Goal: Use online tool/utility: Use online tool/utility

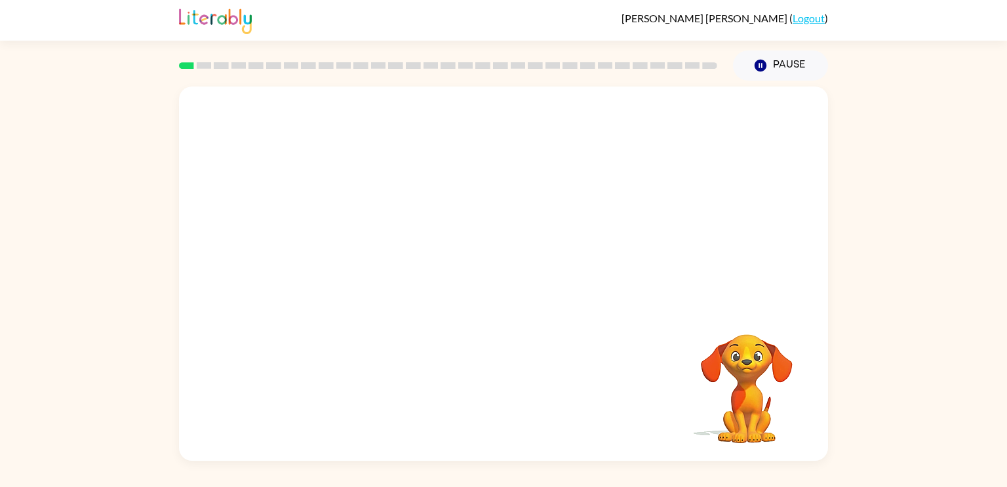
click at [345, 246] on video "Your browser must support playing .mp4 files to use Literably. Please try using…" at bounding box center [503, 197] width 649 height 220
click at [494, 275] on div at bounding box center [504, 280] width 84 height 48
click at [494, 310] on div at bounding box center [503, 274] width 649 height 374
click at [512, 294] on button "button" at bounding box center [504, 280] width 84 height 48
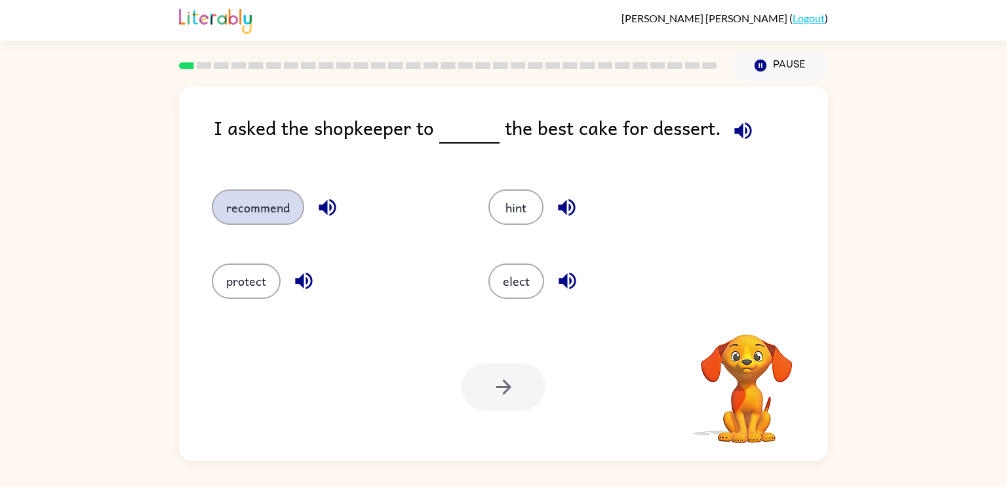
click at [260, 224] on button "recommend" at bounding box center [258, 207] width 92 height 35
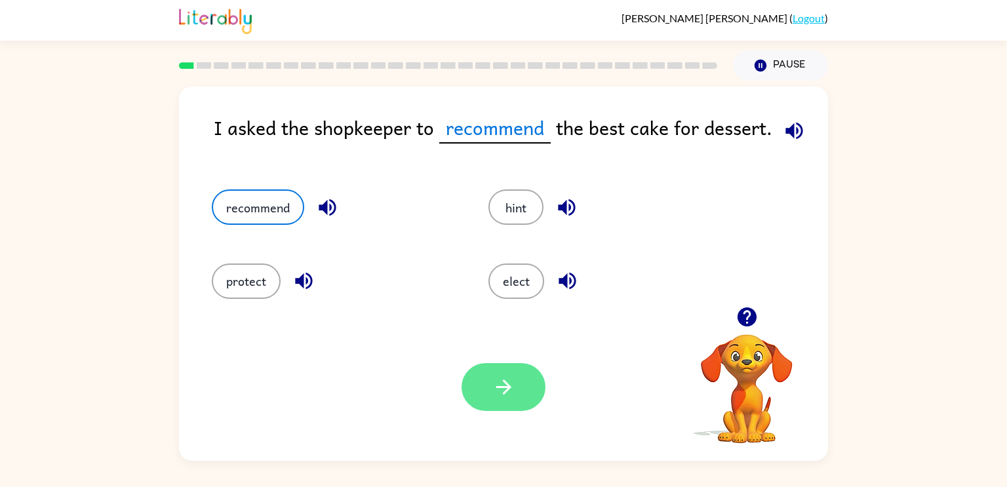
click at [528, 387] on button "button" at bounding box center [504, 387] width 84 height 48
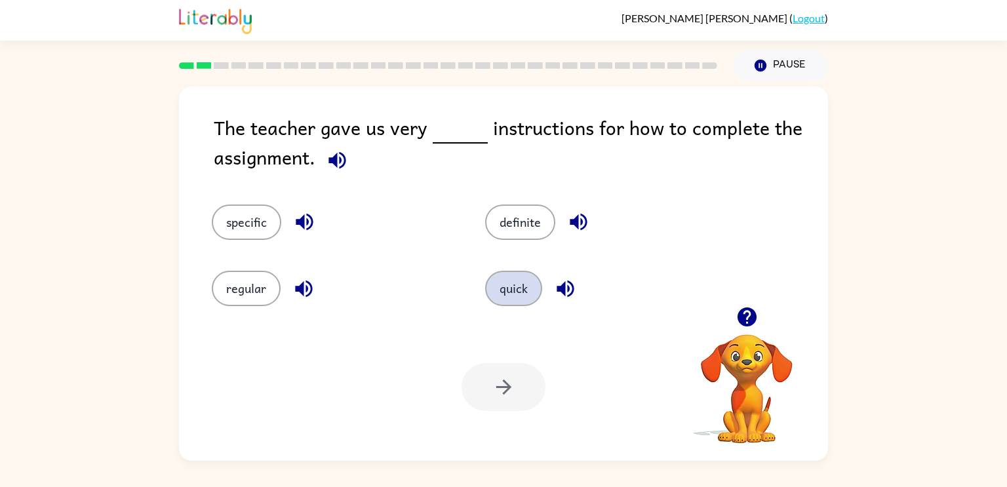
click at [518, 286] on button "quick" at bounding box center [513, 288] width 57 height 35
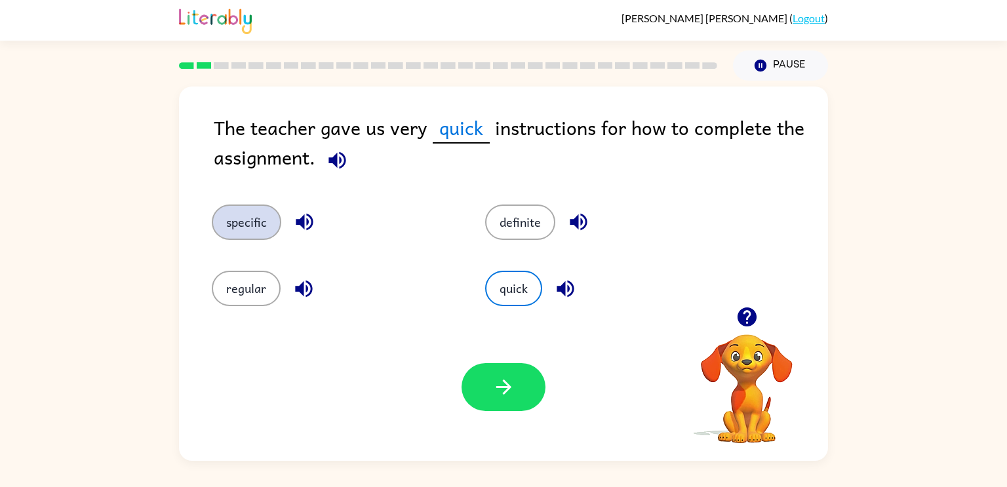
click at [252, 239] on button "specific" at bounding box center [247, 222] width 70 height 35
click at [244, 222] on button "specific" at bounding box center [247, 222] width 70 height 35
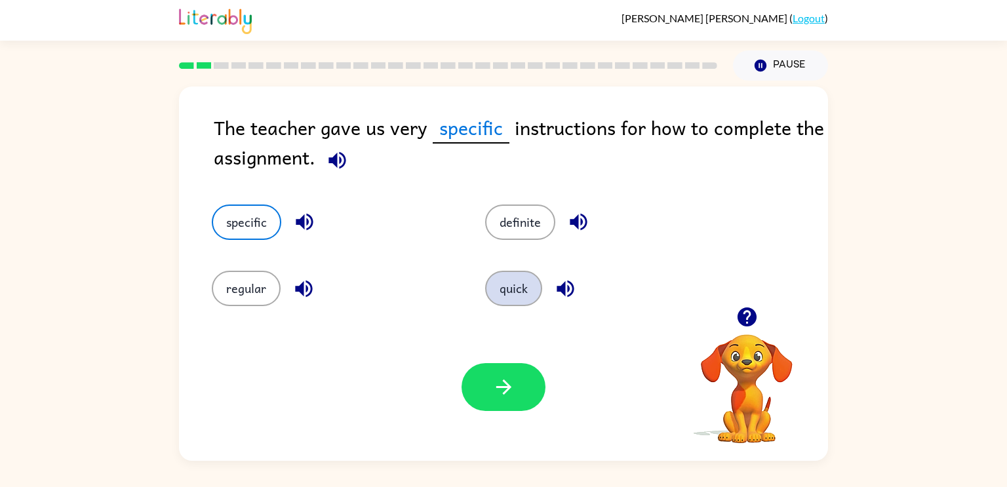
click at [525, 298] on button "quick" at bounding box center [513, 288] width 57 height 35
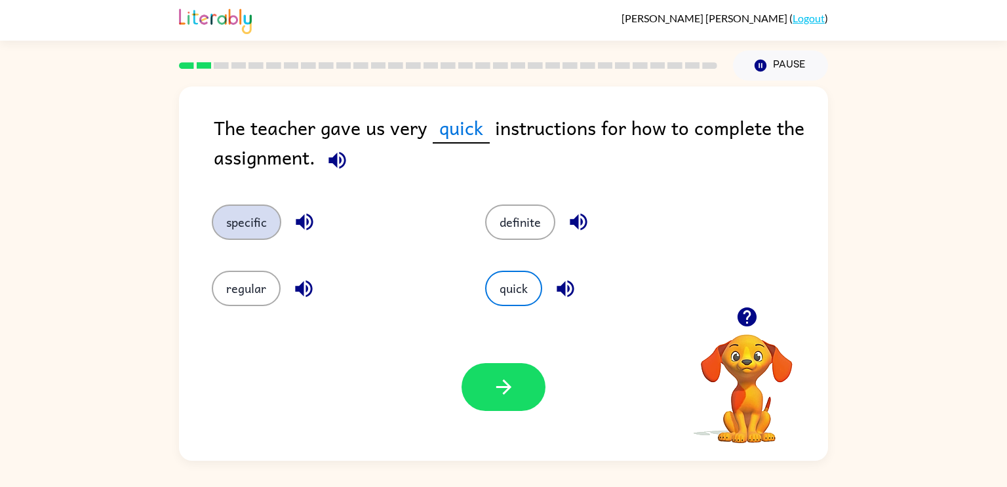
click at [241, 239] on button "specific" at bounding box center [247, 222] width 70 height 35
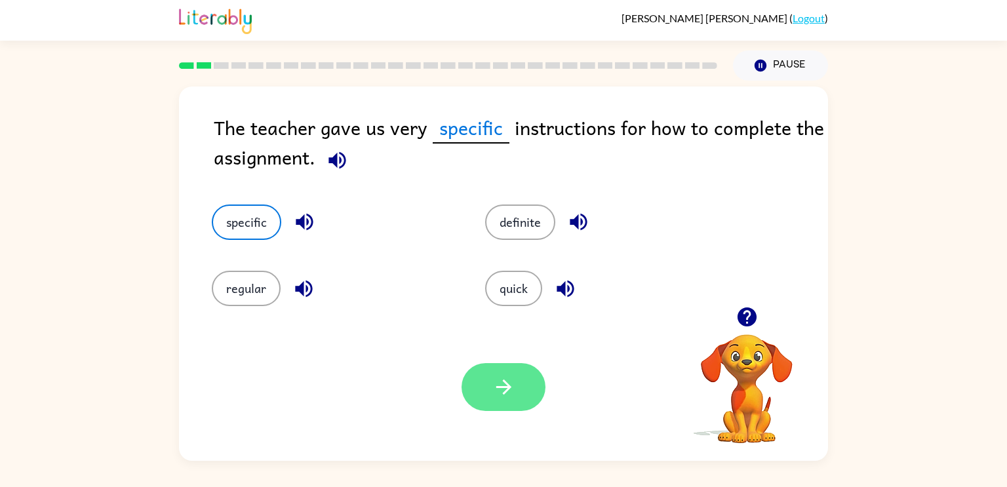
click at [509, 395] on icon "button" at bounding box center [503, 387] width 23 height 23
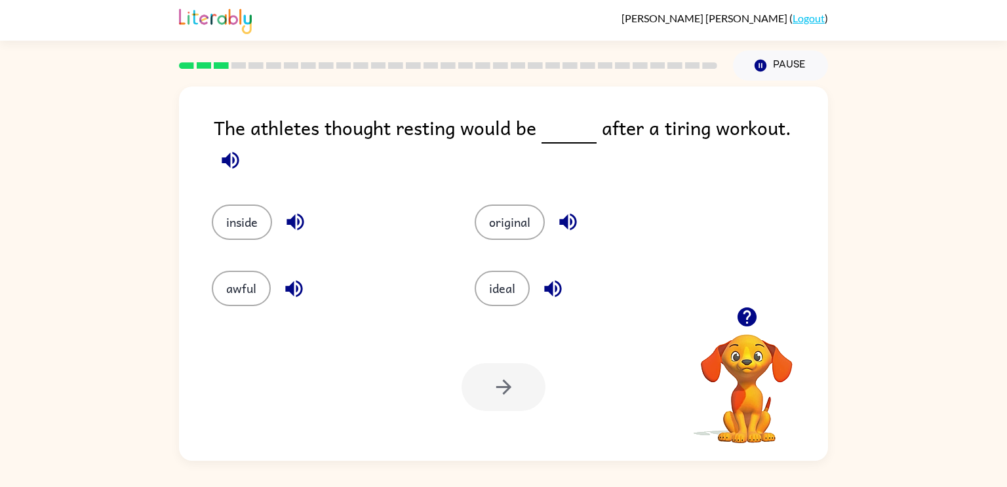
click at [460, 289] on div "ideal" at bounding box center [581, 279] width 263 height 66
click at [502, 277] on button "ideal" at bounding box center [502, 288] width 55 height 35
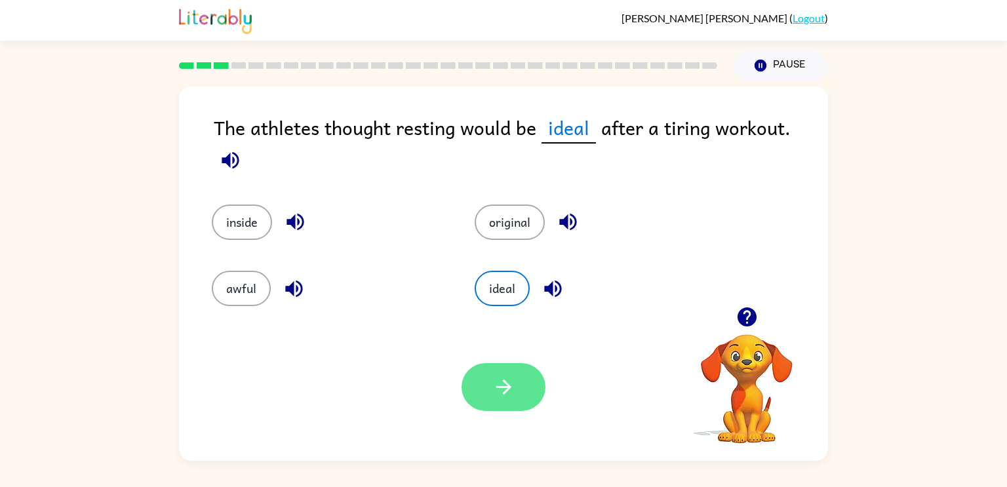
click at [488, 397] on button "button" at bounding box center [504, 387] width 84 height 48
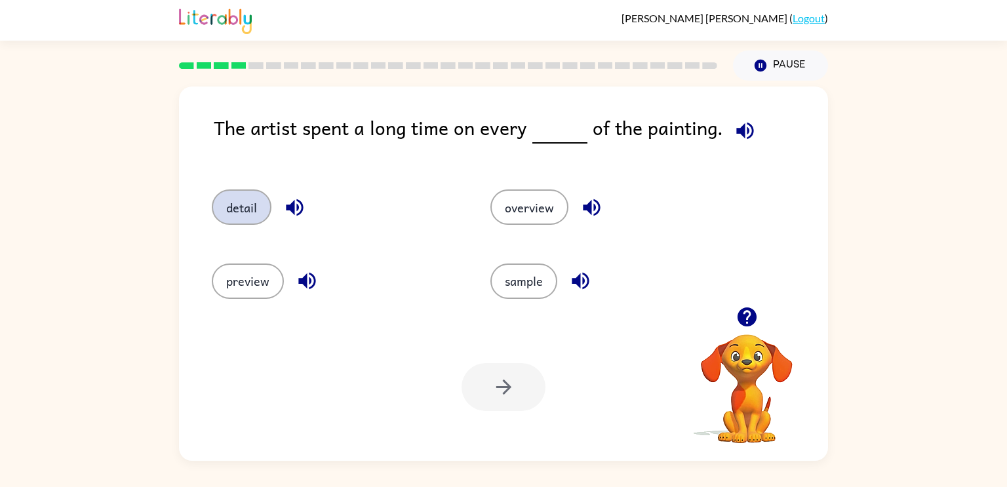
click at [226, 213] on button "detail" at bounding box center [242, 207] width 60 height 35
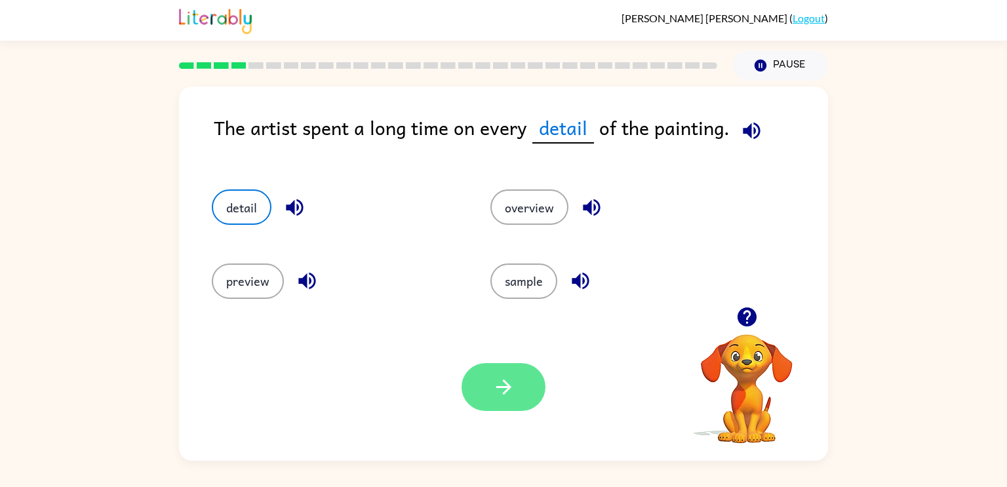
click at [494, 396] on icon "button" at bounding box center [503, 387] width 23 height 23
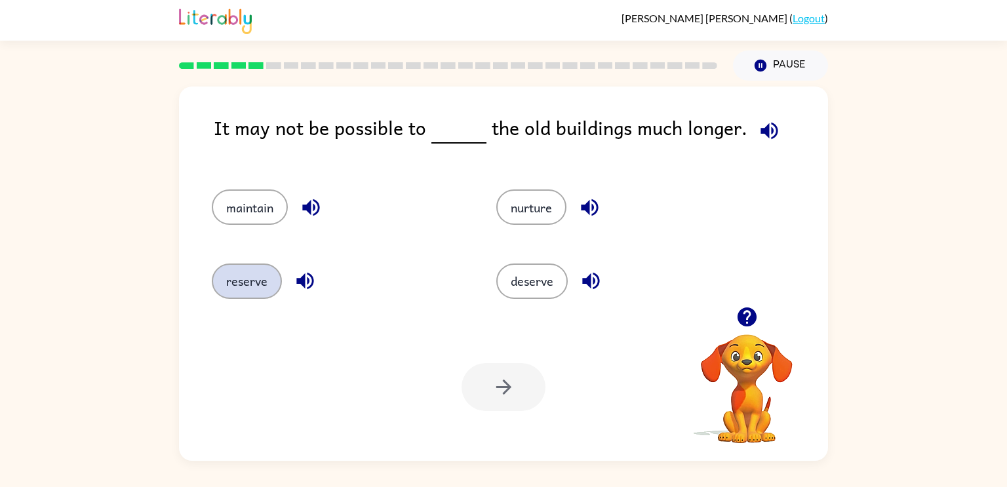
click at [235, 298] on button "reserve" at bounding box center [247, 281] width 70 height 35
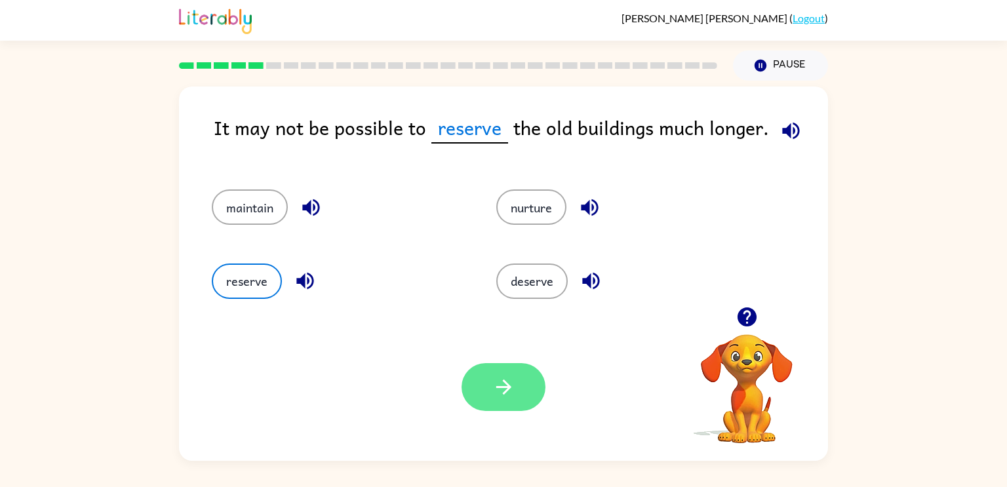
click at [523, 365] on button "button" at bounding box center [504, 387] width 84 height 48
click at [509, 411] on div at bounding box center [504, 387] width 84 height 48
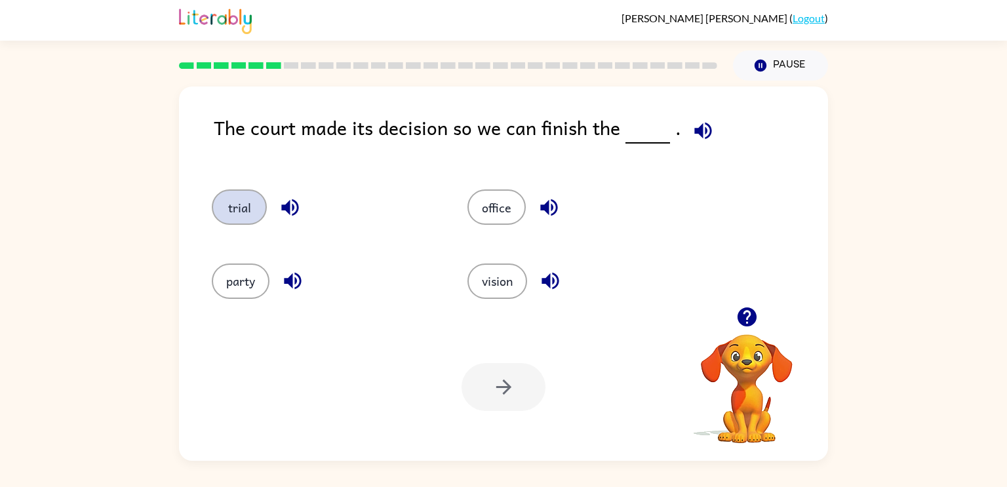
click at [233, 216] on button "trial" at bounding box center [239, 207] width 55 height 35
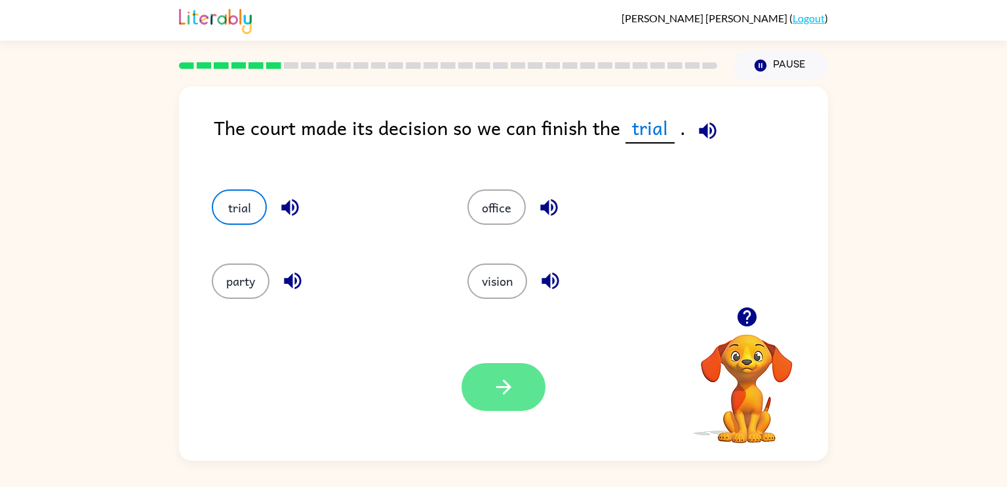
click at [504, 401] on button "button" at bounding box center [504, 387] width 84 height 48
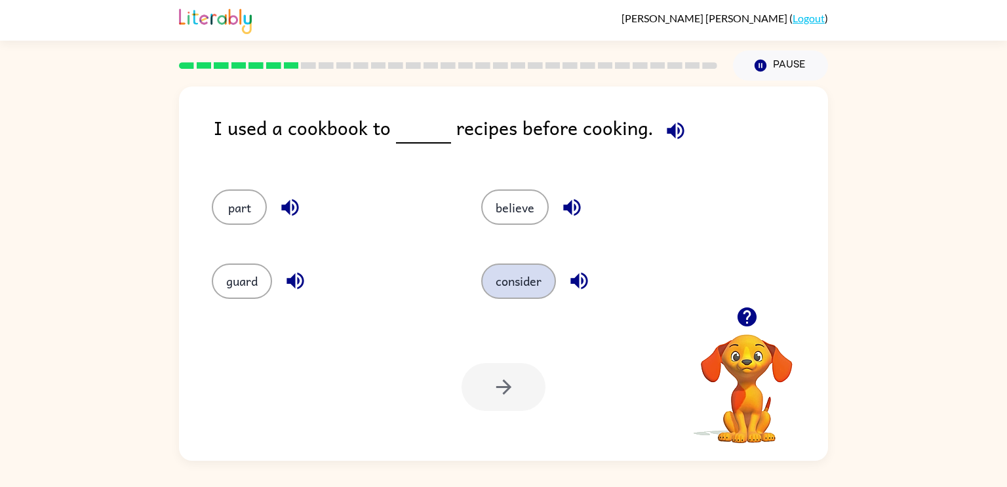
click at [496, 282] on button "consider" at bounding box center [518, 281] width 75 height 35
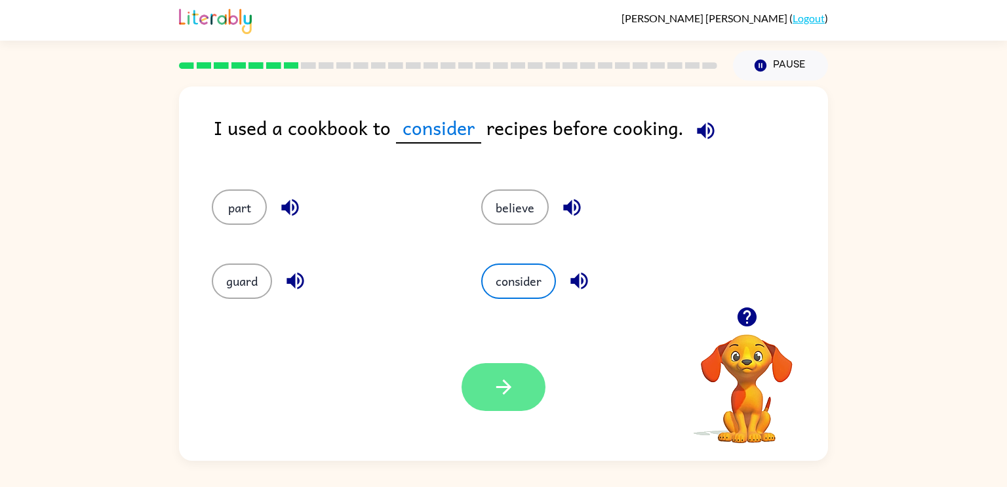
click at [502, 396] on icon "button" at bounding box center [503, 387] width 23 height 23
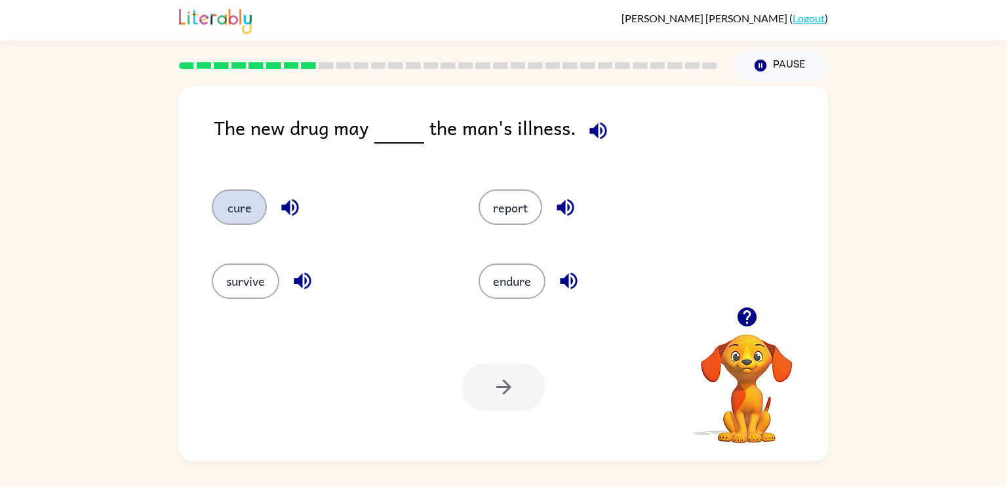
click at [256, 218] on button "cure" at bounding box center [239, 207] width 55 height 35
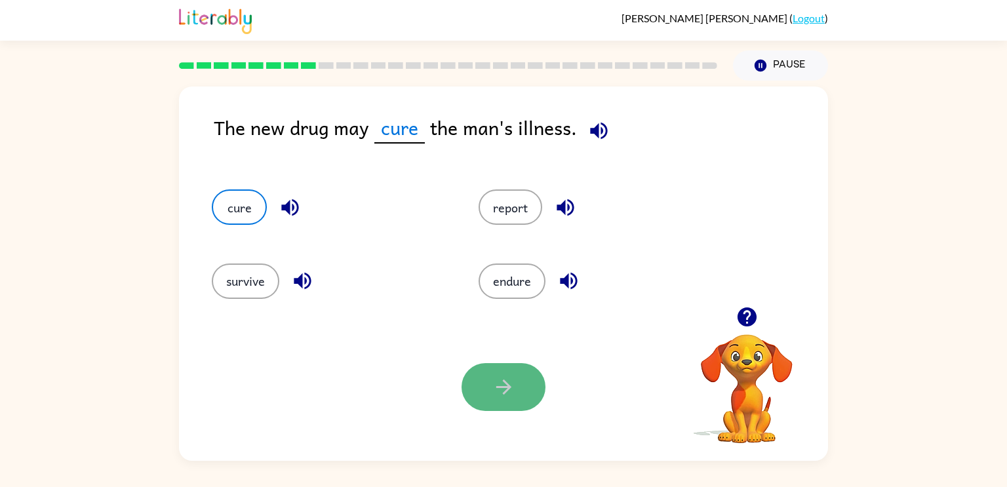
click at [472, 390] on button "button" at bounding box center [504, 387] width 84 height 48
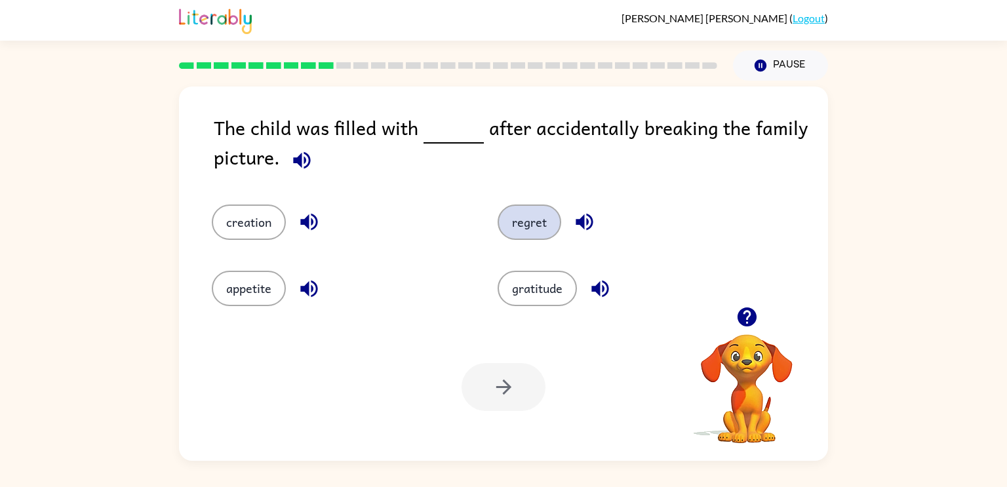
click at [514, 214] on button "regret" at bounding box center [530, 222] width 64 height 35
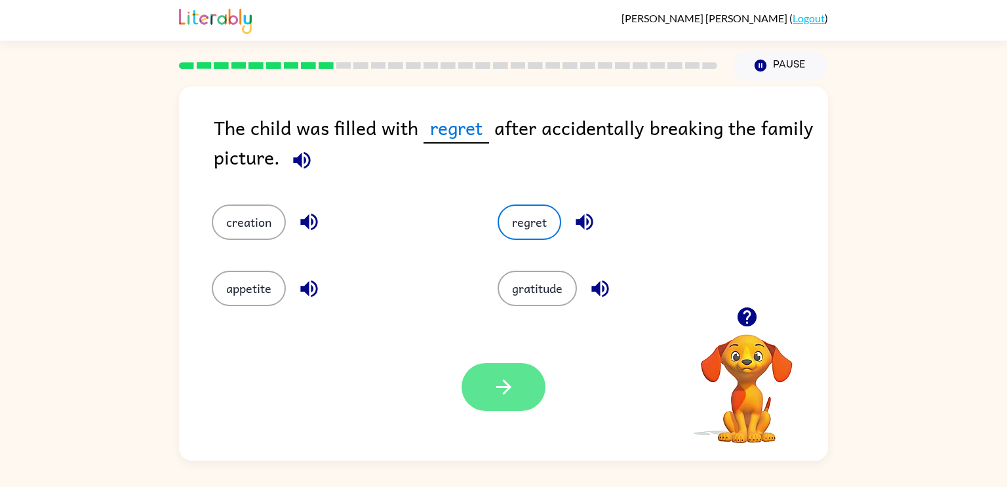
click at [510, 393] on icon "button" at bounding box center [503, 387] width 23 height 23
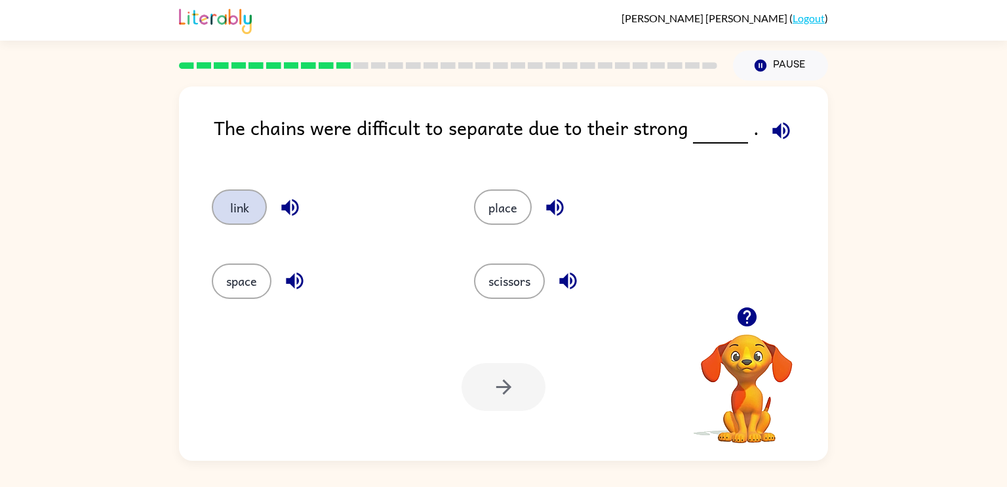
click at [228, 205] on button "link" at bounding box center [239, 207] width 55 height 35
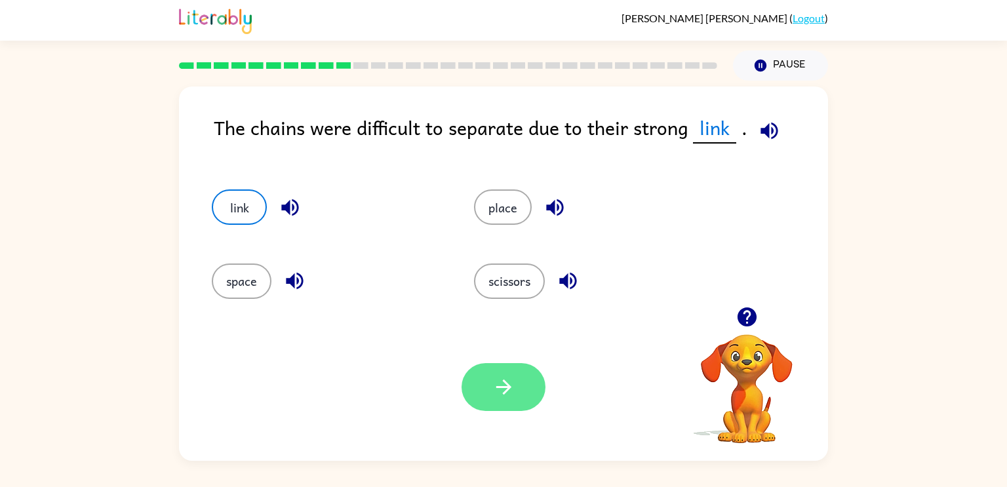
click at [488, 409] on button "button" at bounding box center [504, 387] width 84 height 48
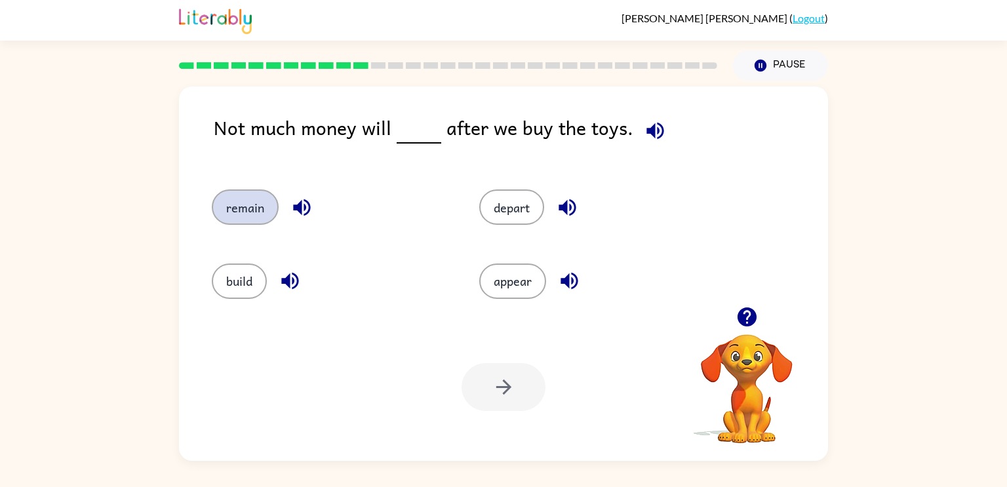
click at [254, 214] on button "remain" at bounding box center [245, 207] width 67 height 35
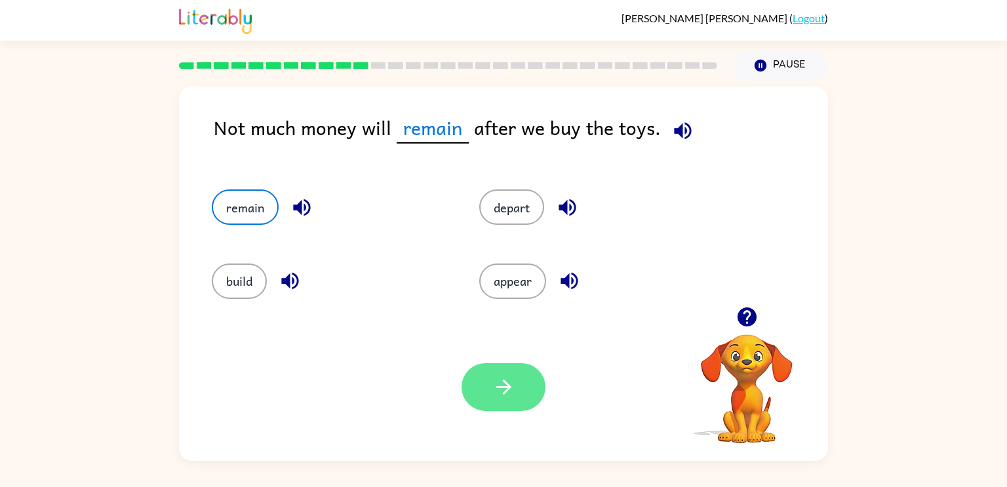
click at [501, 377] on icon "button" at bounding box center [503, 387] width 23 height 23
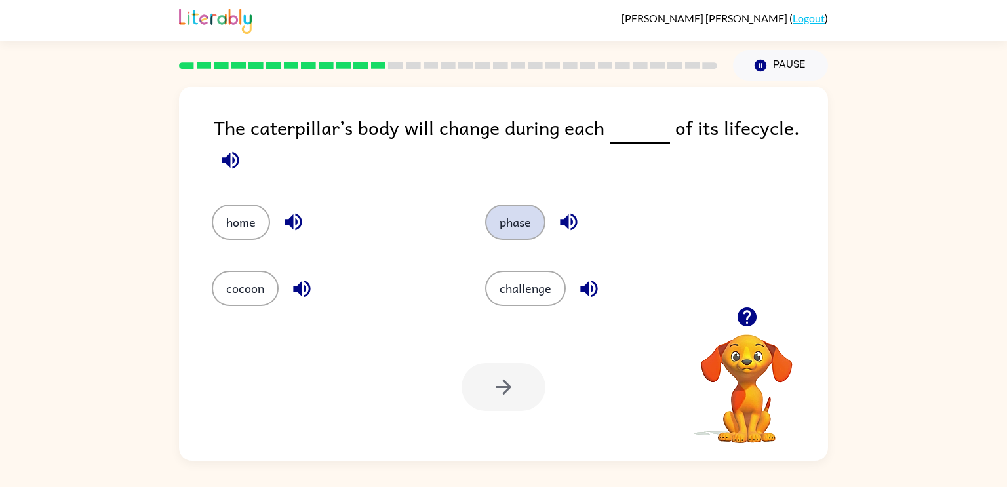
click at [510, 230] on button "phase" at bounding box center [515, 222] width 60 height 35
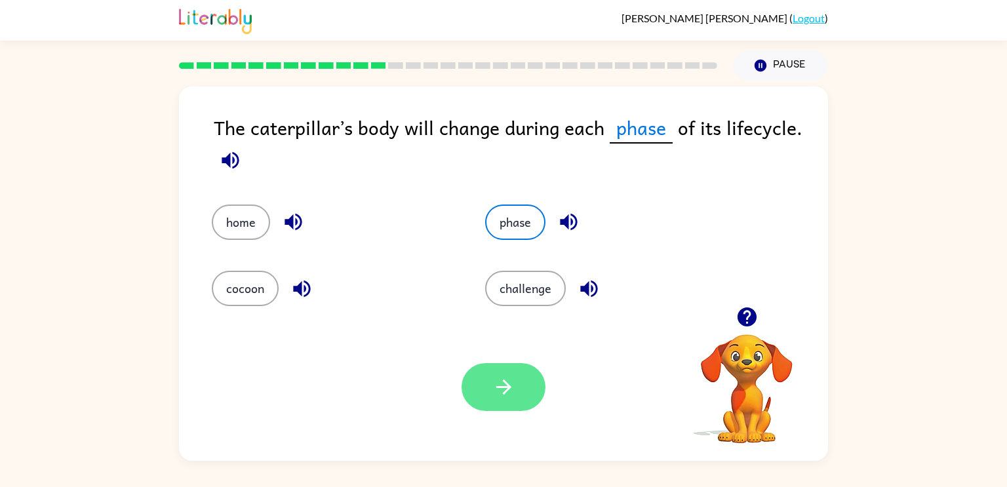
click at [506, 409] on button "button" at bounding box center [504, 387] width 84 height 48
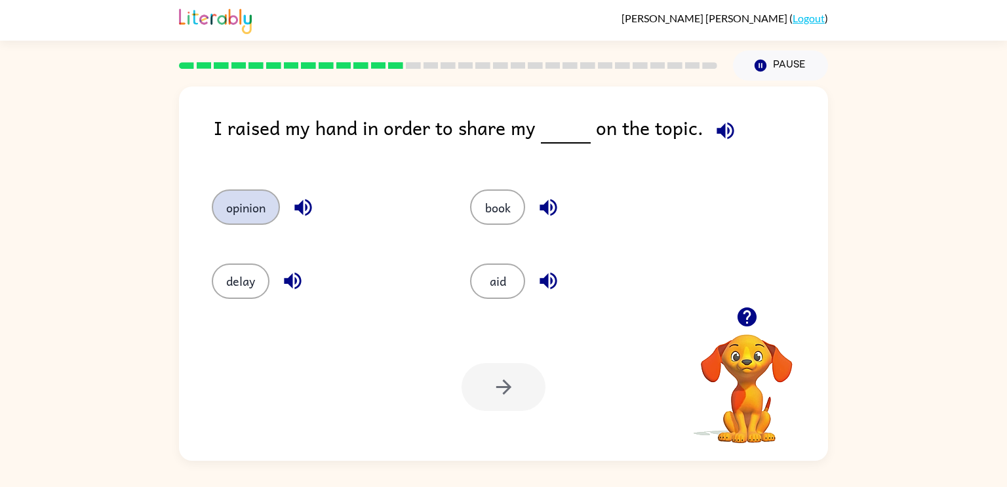
click at [240, 211] on button "opinion" at bounding box center [246, 207] width 68 height 35
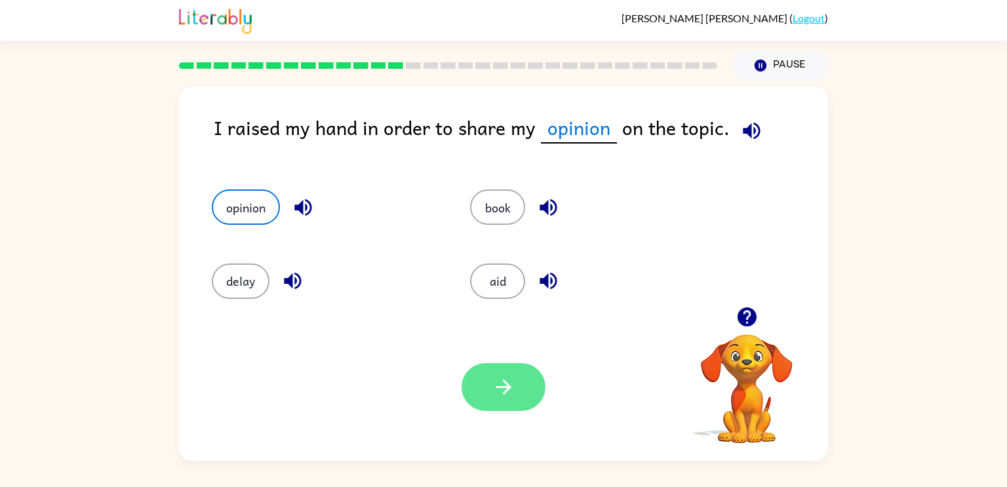
click at [530, 403] on button "button" at bounding box center [504, 387] width 84 height 48
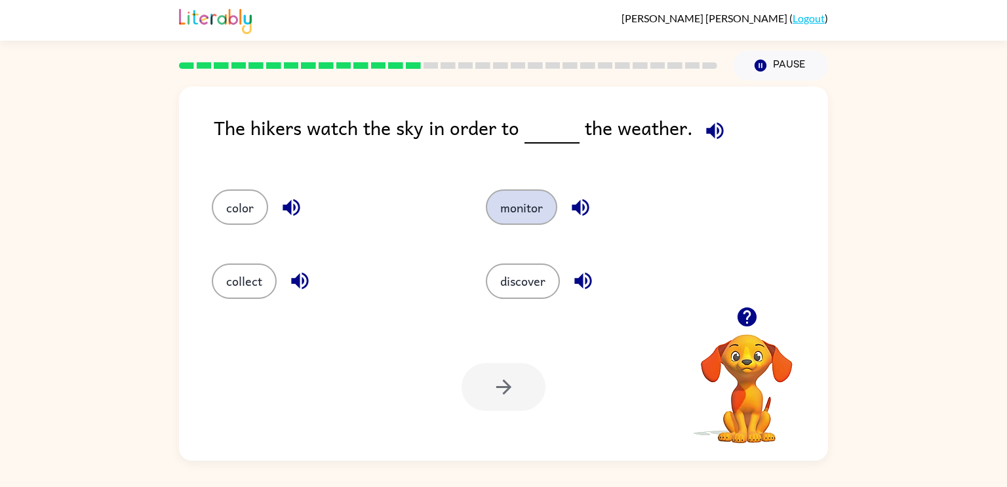
click at [509, 211] on button "monitor" at bounding box center [521, 207] width 71 height 35
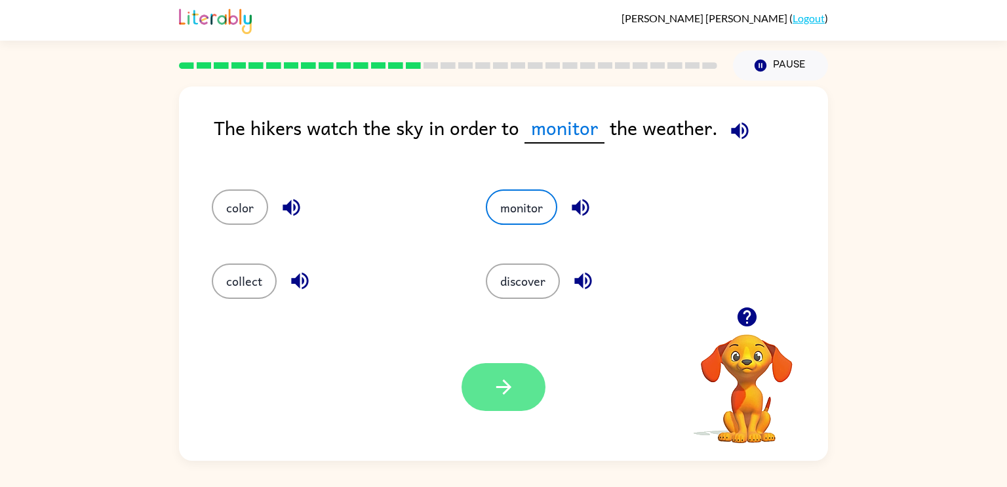
click at [512, 391] on icon "button" at bounding box center [503, 387] width 23 height 23
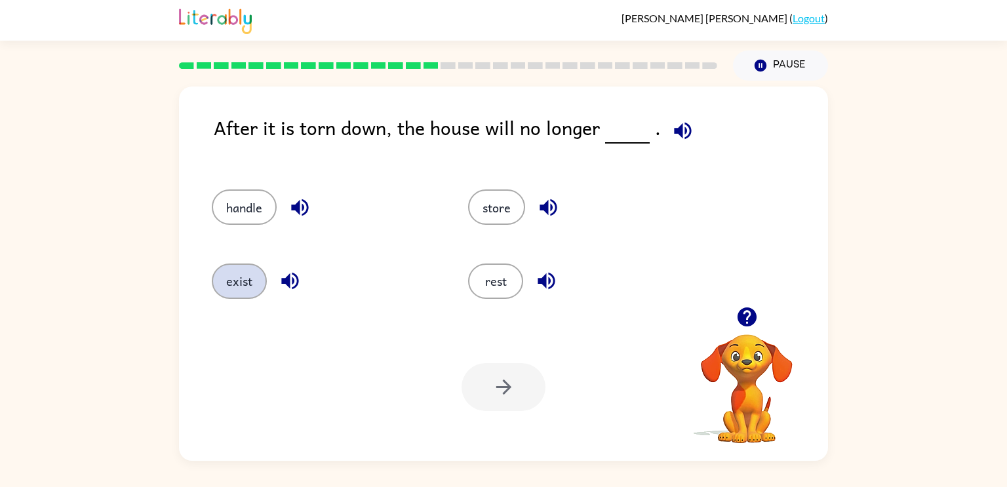
click at [222, 294] on button "exist" at bounding box center [239, 281] width 55 height 35
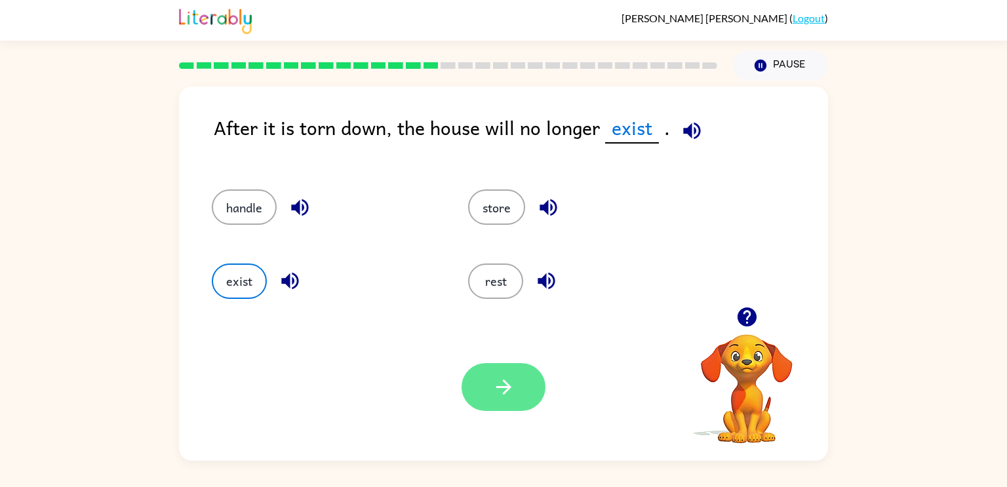
click at [505, 379] on icon "button" at bounding box center [503, 387] width 23 height 23
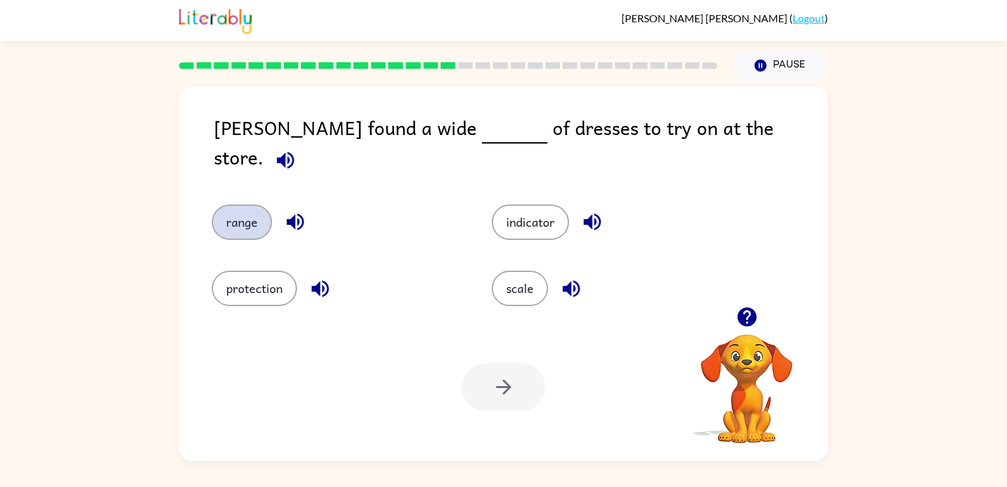
click at [231, 224] on button "range" at bounding box center [242, 222] width 60 height 35
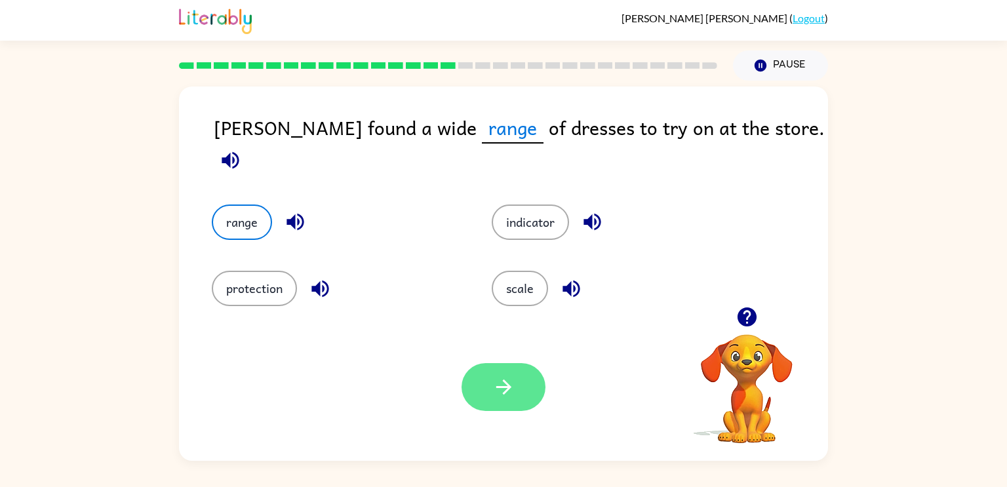
click at [514, 404] on button "button" at bounding box center [504, 387] width 84 height 48
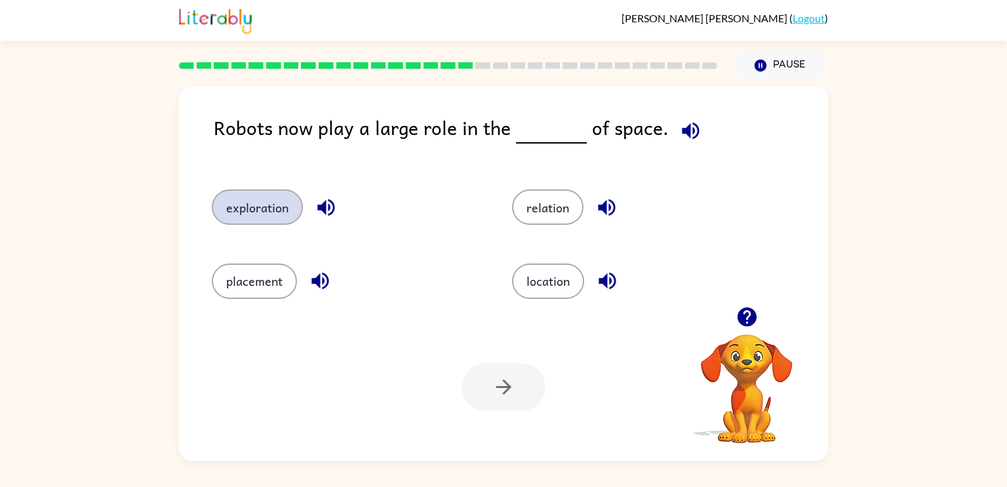
click at [244, 206] on button "exploration" at bounding box center [257, 207] width 91 height 35
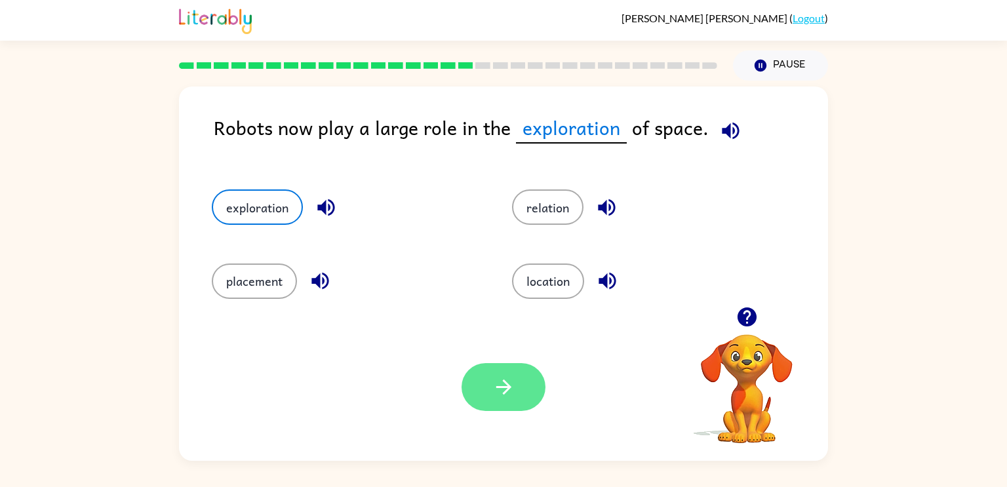
click at [497, 391] on icon "button" at bounding box center [503, 387] width 23 height 23
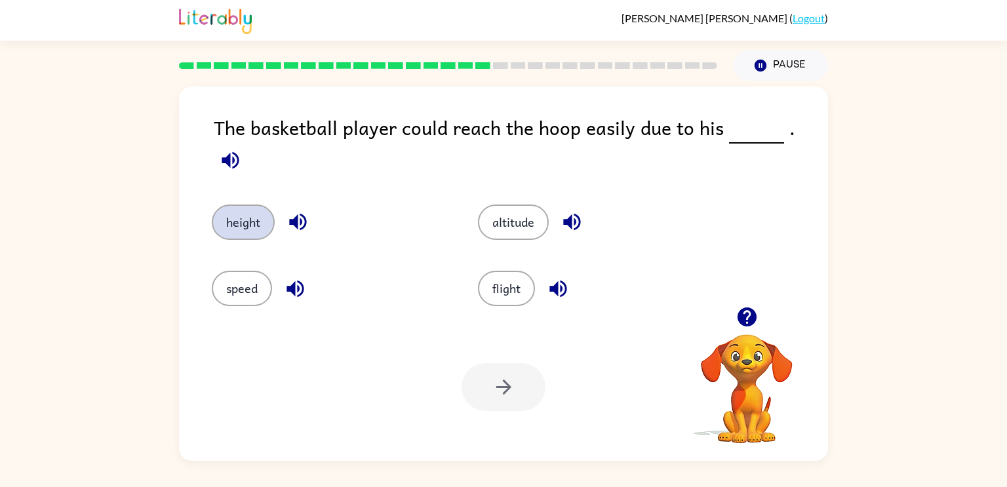
click at [238, 205] on button "height" at bounding box center [243, 222] width 63 height 35
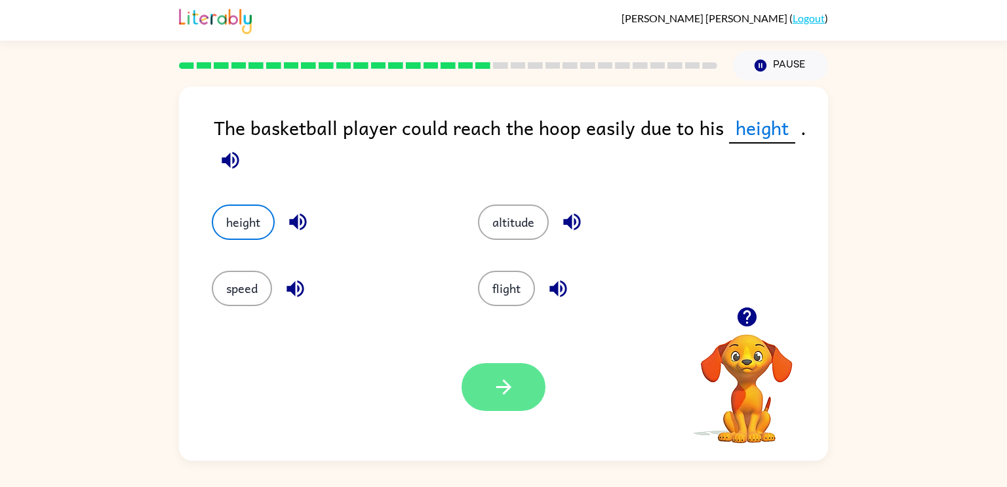
click at [540, 388] on button "button" at bounding box center [504, 387] width 84 height 48
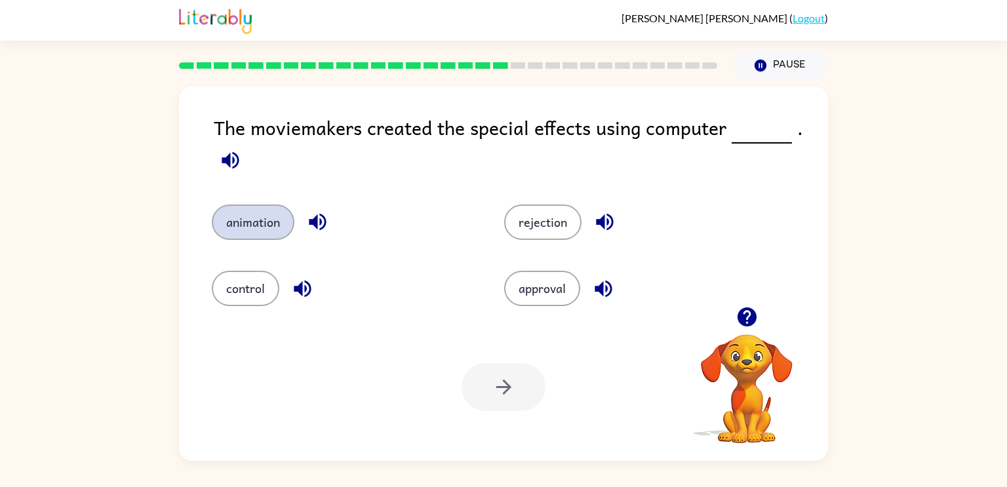
click at [264, 225] on button "animation" at bounding box center [253, 222] width 83 height 35
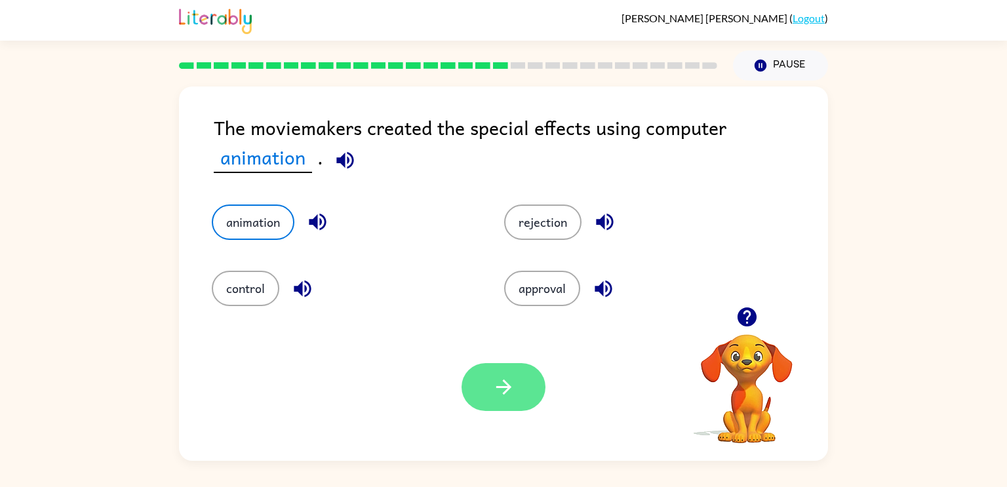
click at [540, 393] on button "button" at bounding box center [504, 387] width 84 height 48
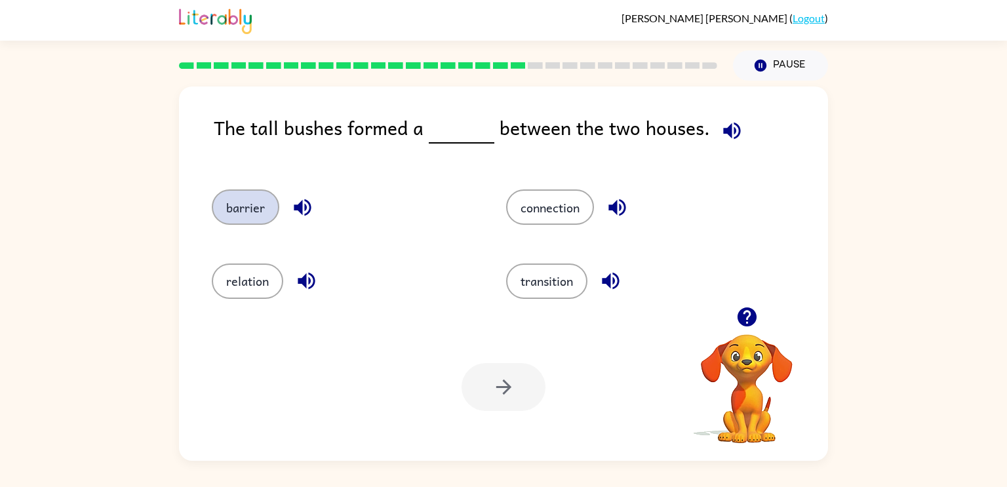
click at [242, 220] on button "barrier" at bounding box center [246, 207] width 68 height 35
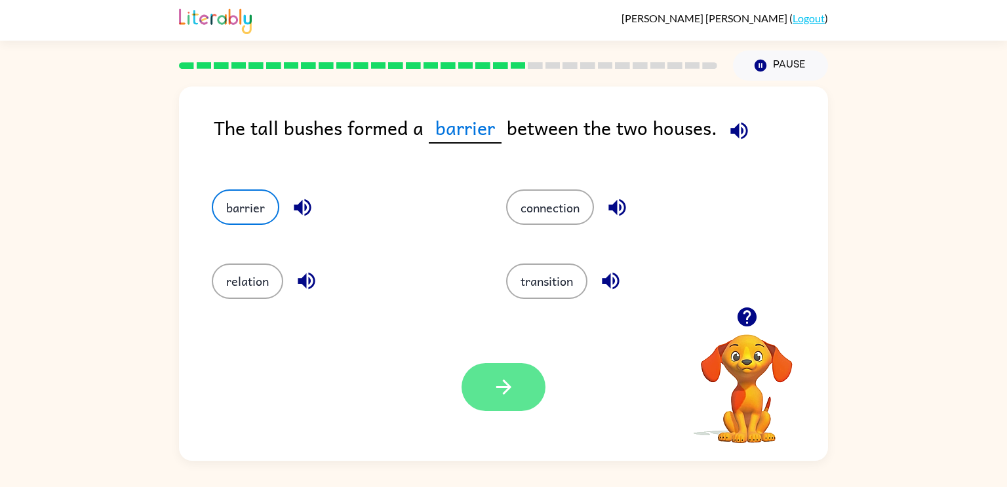
click at [511, 368] on button "button" at bounding box center [504, 387] width 84 height 48
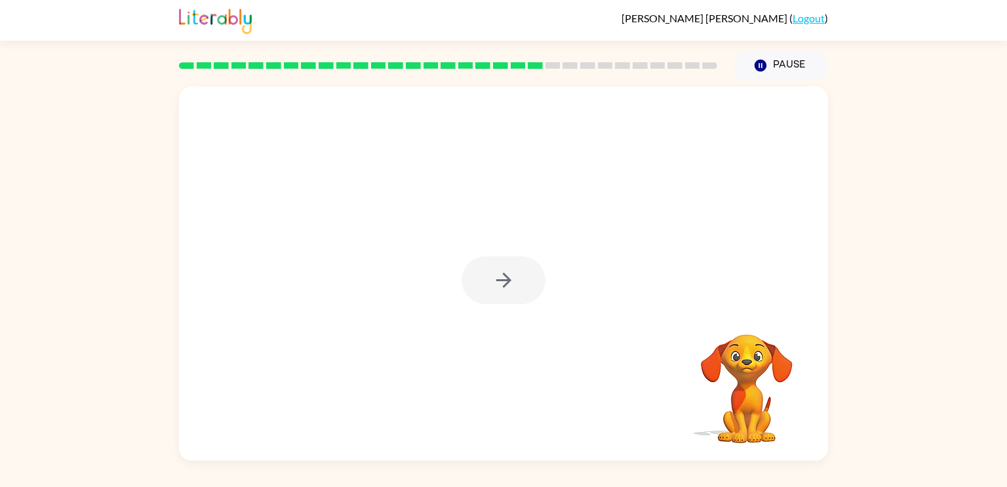
click at [486, 270] on div at bounding box center [504, 280] width 84 height 48
click at [486, 270] on button "button" at bounding box center [504, 280] width 84 height 48
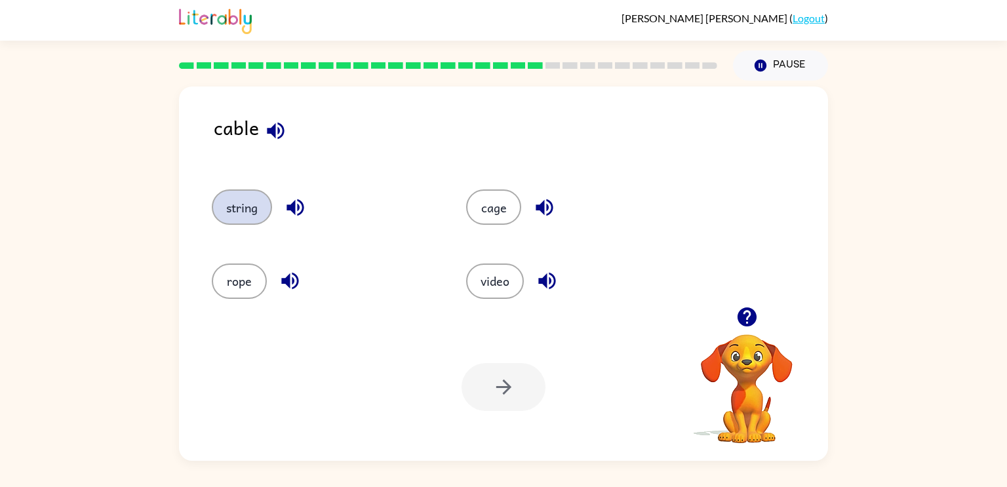
click at [257, 198] on button "string" at bounding box center [242, 207] width 60 height 35
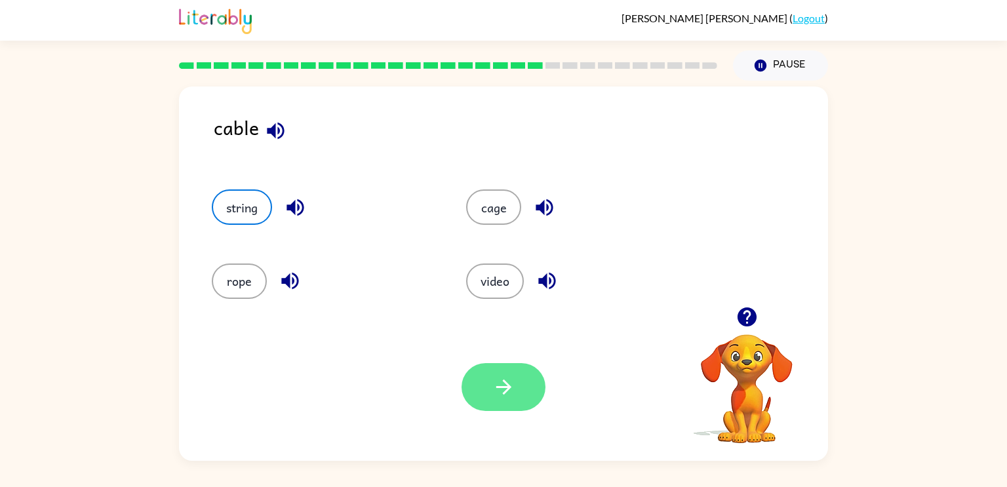
click at [502, 383] on icon "button" at bounding box center [503, 387] width 23 height 23
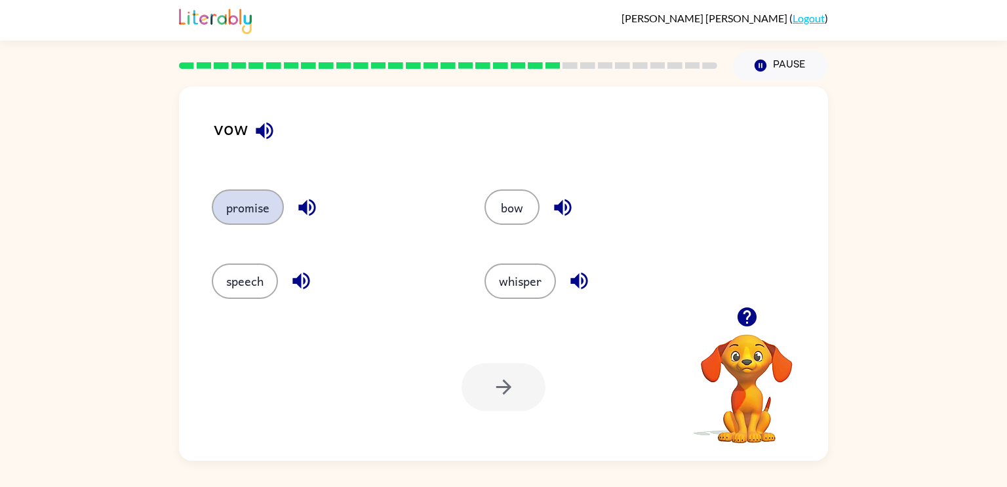
click at [242, 223] on button "promise" at bounding box center [248, 207] width 72 height 35
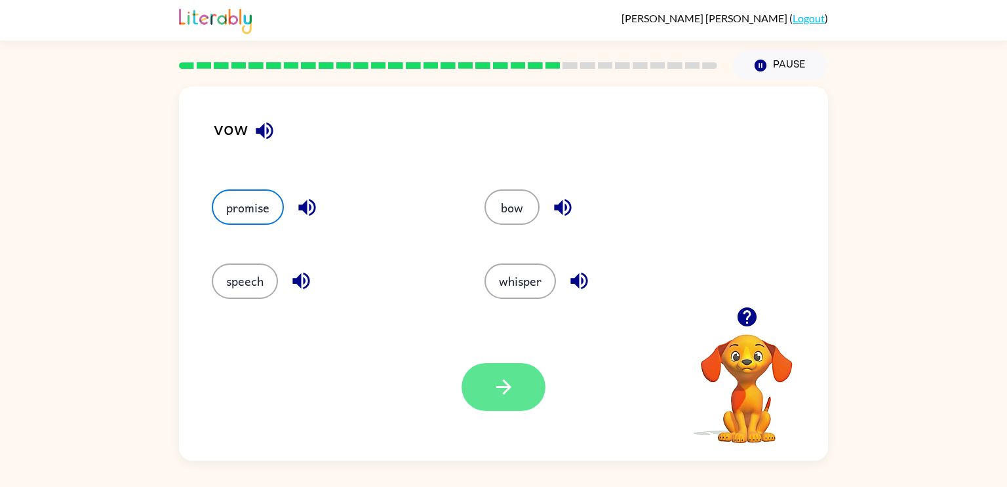
click at [510, 409] on button "button" at bounding box center [504, 387] width 84 height 48
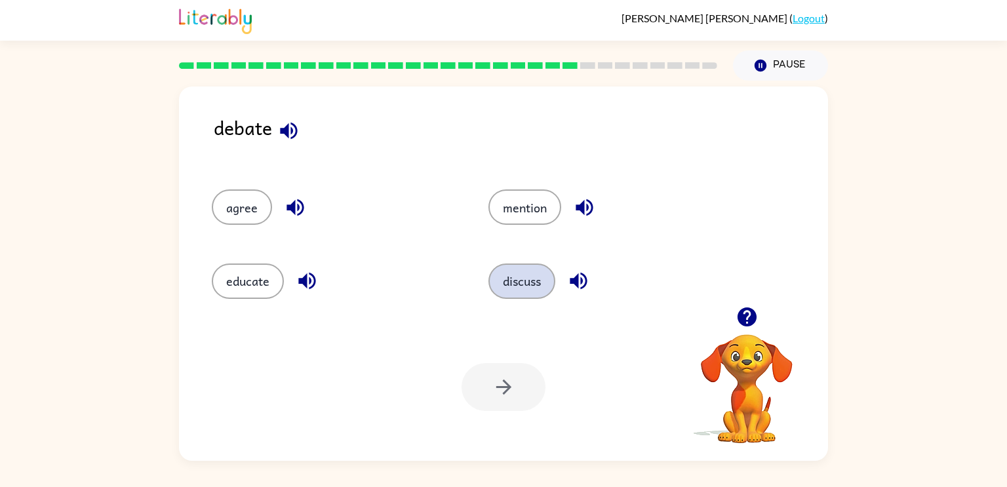
click at [527, 299] on button "discuss" at bounding box center [522, 281] width 67 height 35
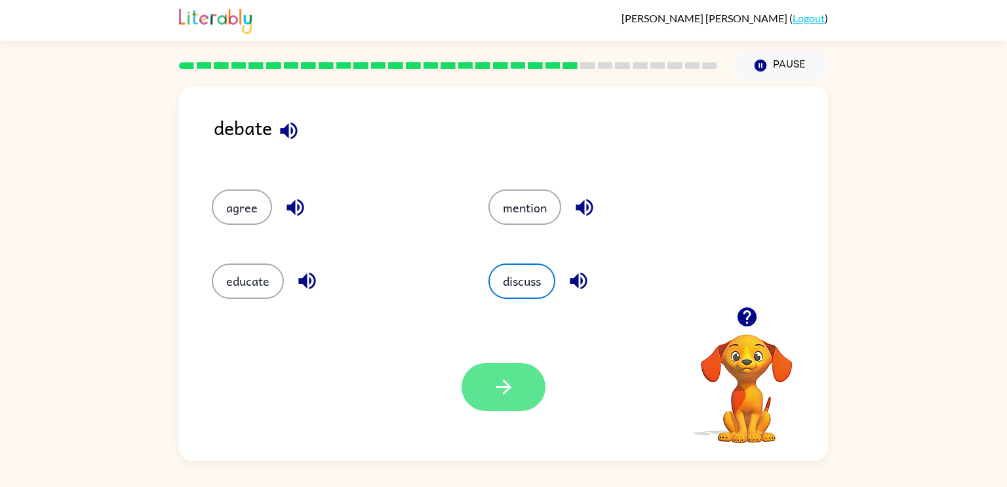
click at [514, 374] on button "button" at bounding box center [504, 387] width 84 height 48
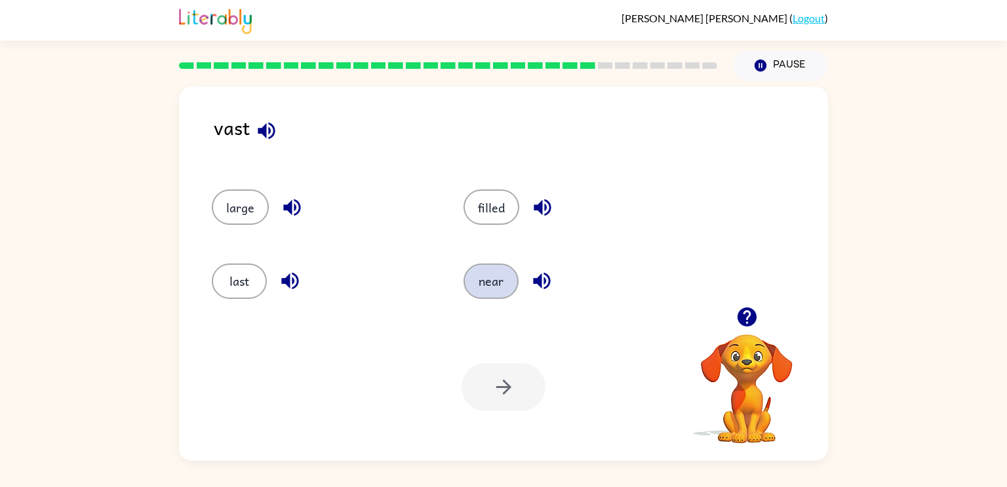
click at [489, 273] on button "near" at bounding box center [491, 281] width 55 height 35
click at [508, 403] on button "button" at bounding box center [504, 387] width 84 height 48
click at [496, 292] on button "wish" at bounding box center [496, 281] width 55 height 35
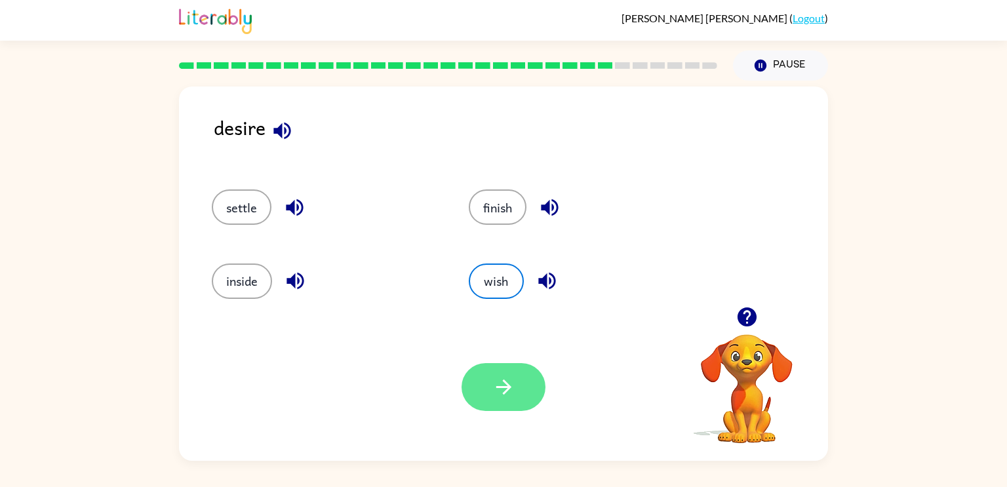
click at [528, 376] on button "button" at bounding box center [504, 387] width 84 height 48
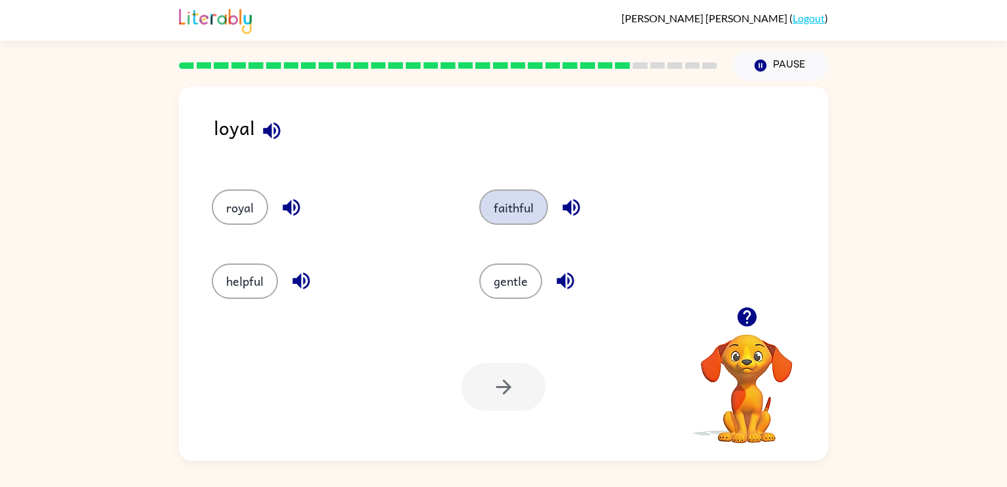
click at [507, 221] on button "faithful" at bounding box center [513, 207] width 69 height 35
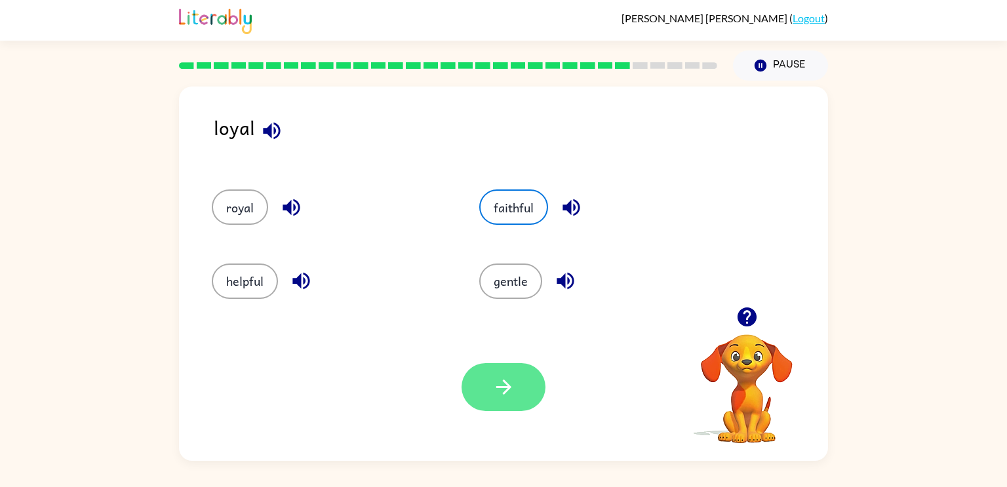
click at [511, 382] on icon "button" at bounding box center [503, 387] width 23 height 23
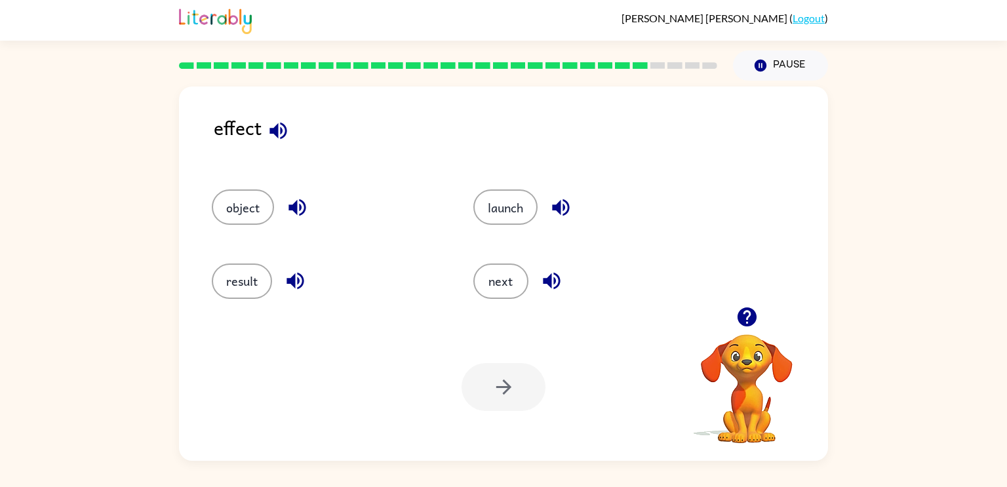
click at [745, 339] on video "Your browser must support playing .mp4 files to use Literably. Please try using…" at bounding box center [746, 379] width 131 height 131
click at [731, 315] on button "button" at bounding box center [747, 316] width 33 height 33
click at [239, 285] on button "result" at bounding box center [242, 281] width 60 height 35
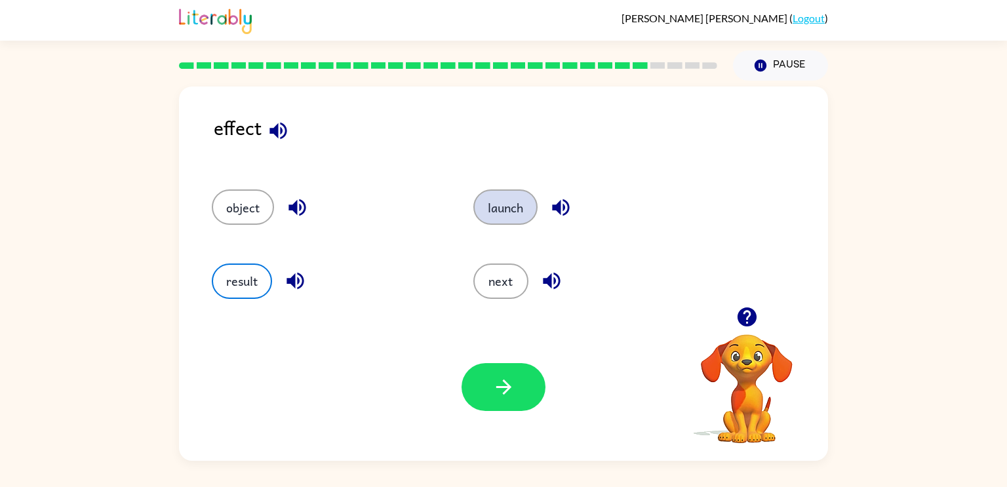
click at [512, 209] on button "launch" at bounding box center [505, 207] width 64 height 35
click at [239, 221] on button "object" at bounding box center [243, 207] width 62 height 35
click at [226, 296] on button "result" at bounding box center [242, 281] width 60 height 35
click at [244, 290] on button "result" at bounding box center [242, 281] width 60 height 35
click at [527, 409] on button "button" at bounding box center [504, 387] width 84 height 48
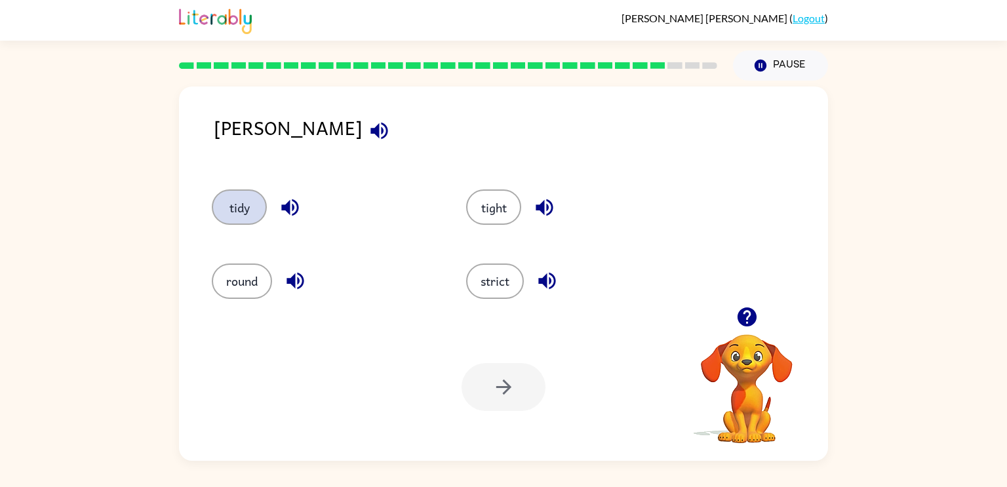
click at [233, 202] on button "tidy" at bounding box center [239, 207] width 55 height 35
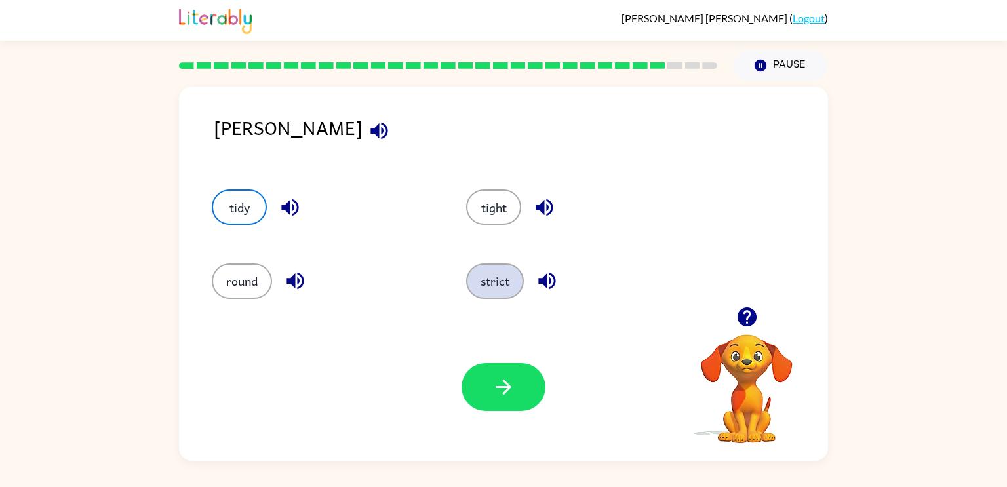
click at [501, 283] on button "strict" at bounding box center [495, 281] width 58 height 35
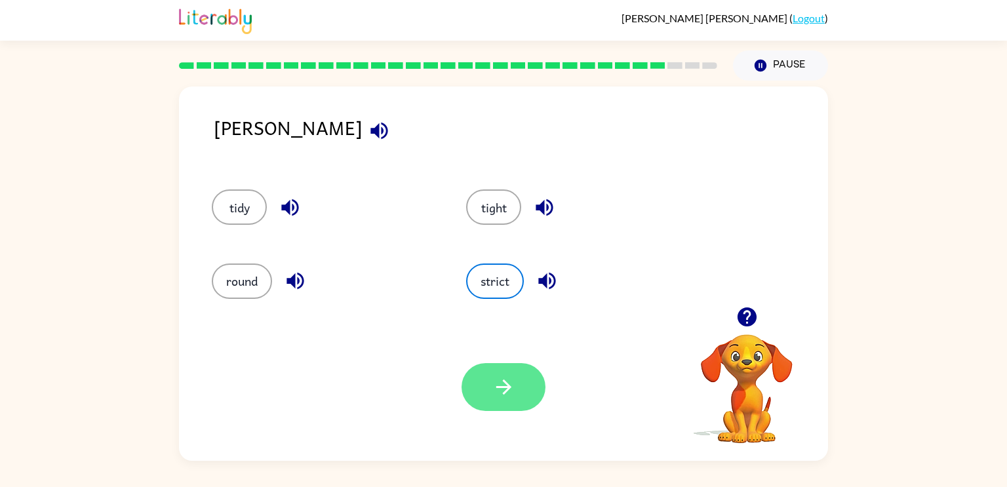
click at [520, 388] on button "button" at bounding box center [504, 387] width 84 height 48
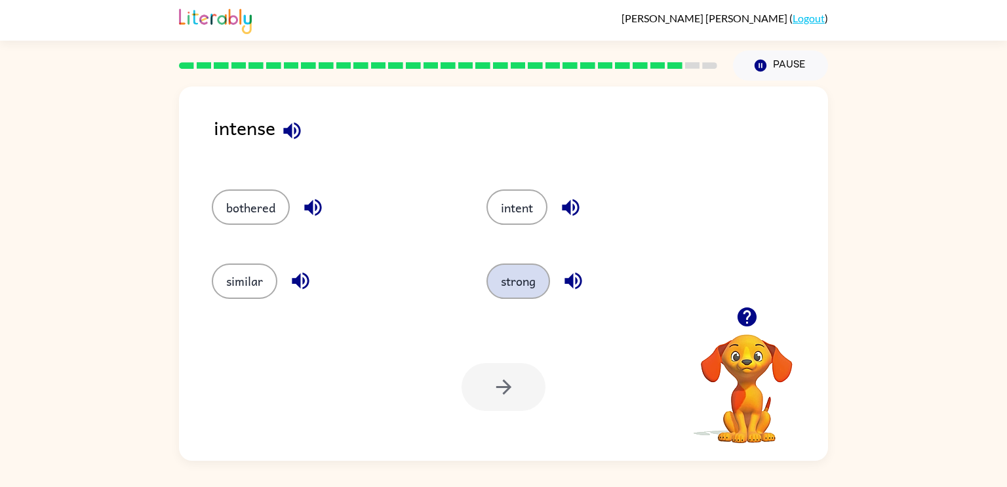
click at [529, 291] on button "strong" at bounding box center [519, 281] width 64 height 35
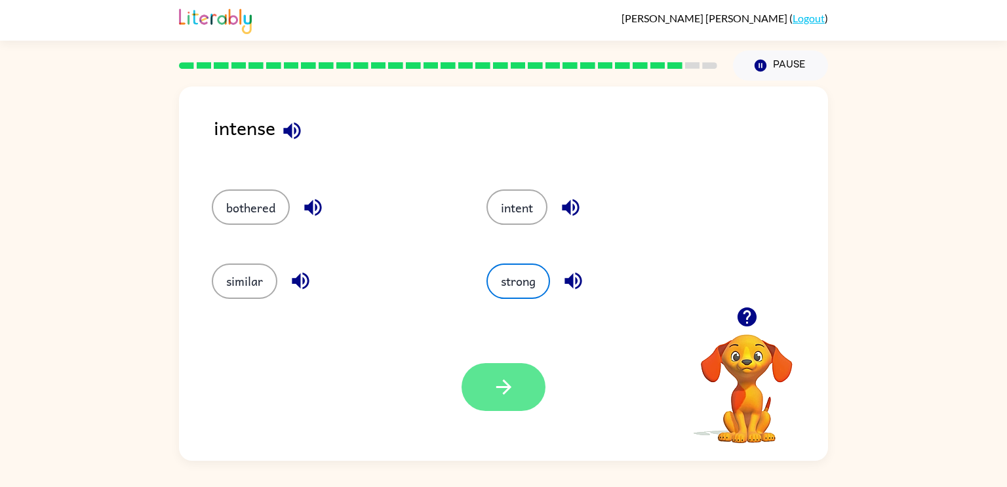
click at [540, 380] on button "button" at bounding box center [504, 387] width 84 height 48
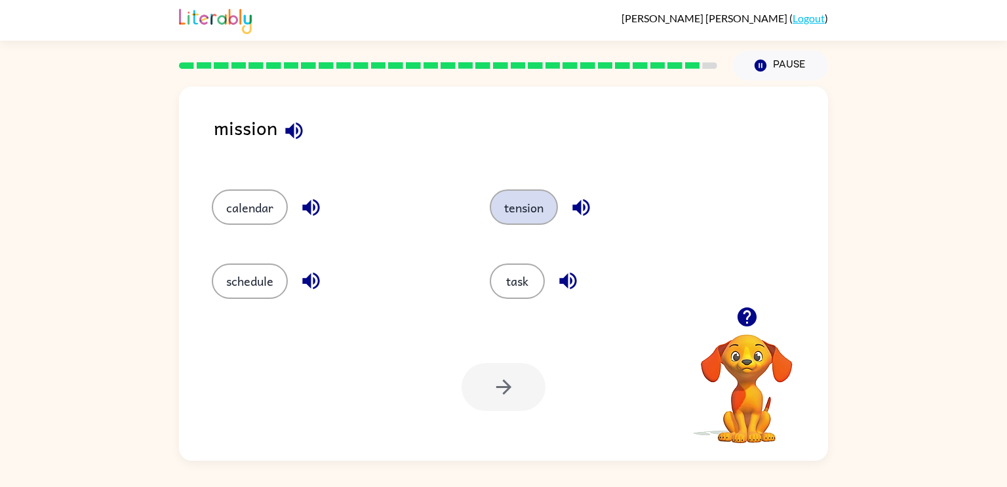
click at [526, 215] on button "tension" at bounding box center [524, 207] width 68 height 35
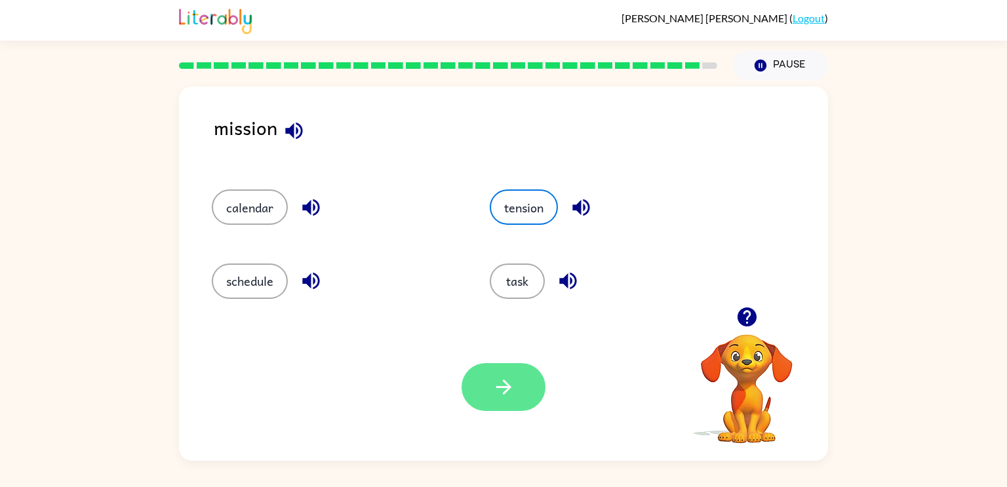
click at [511, 391] on icon "button" at bounding box center [503, 387] width 23 height 23
